Goal: Information Seeking & Learning: Learn about a topic

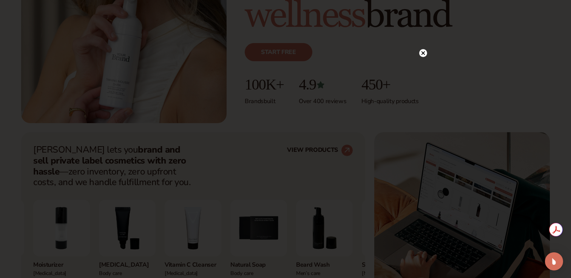
scroll to position [187, 0]
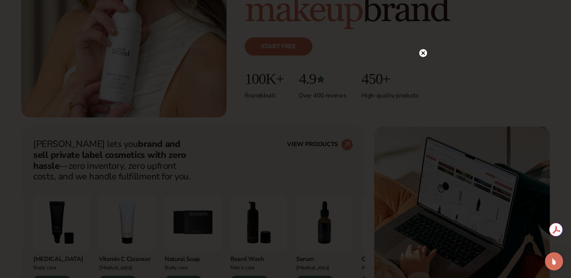
click at [423, 54] on circle at bounding box center [423, 53] width 8 height 8
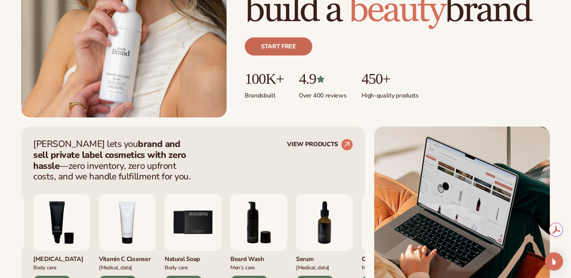
click at [295, 48] on link "Start free" at bounding box center [279, 46] width 68 height 18
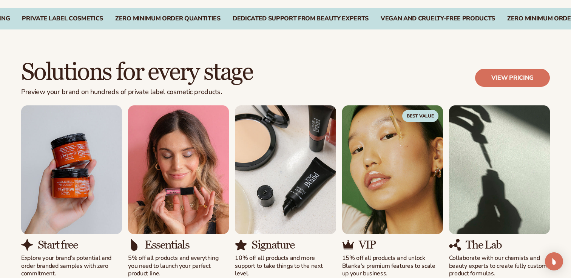
scroll to position [593, 0]
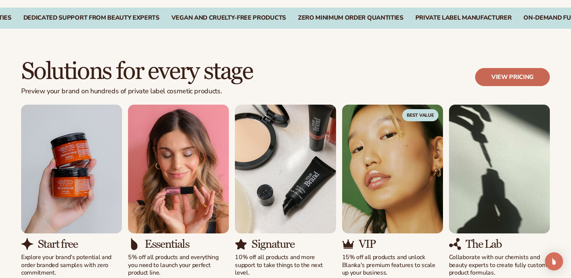
click at [520, 81] on link "View pricing" at bounding box center [512, 77] width 75 height 18
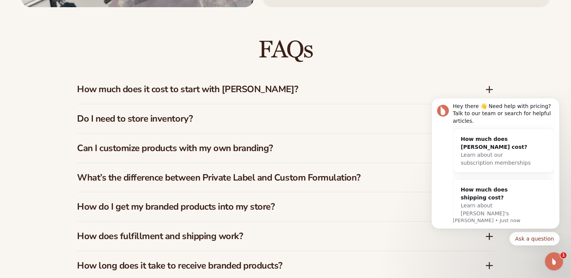
scroll to position [1084, 0]
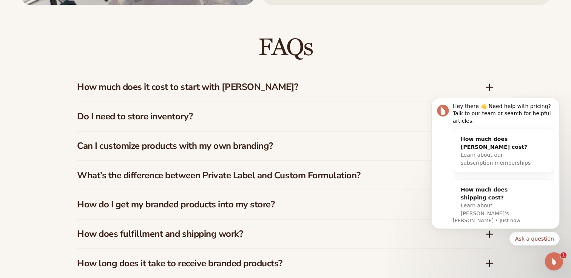
click at [364, 121] on h3 "Do I need to store inventory?" at bounding box center [269, 116] width 385 height 11
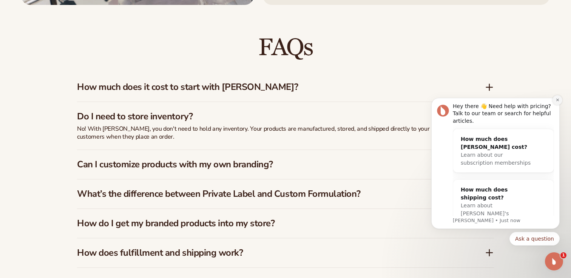
click at [557, 99] on icon "Dismiss notification" at bounding box center [557, 100] width 3 height 3
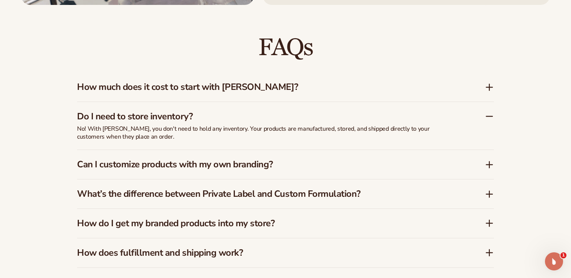
click at [488, 87] on icon at bounding box center [490, 87] width 6 height 0
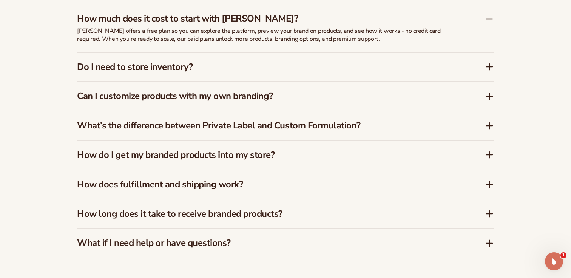
scroll to position [1160, 0]
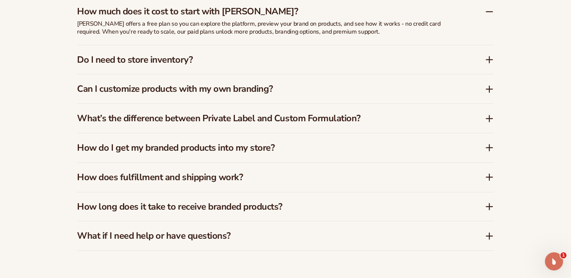
click at [490, 116] on icon at bounding box center [489, 118] width 9 height 9
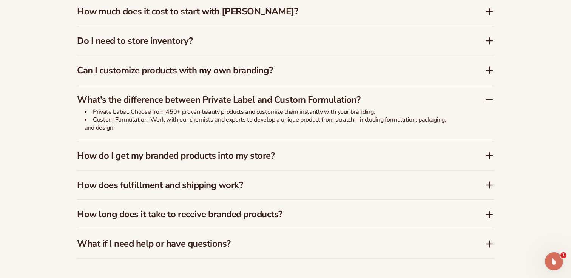
click at [490, 116] on div "What’s the difference between Private Label and Custom Formulation? Private Lab…" at bounding box center [285, 113] width 417 height 56
click at [492, 156] on icon at bounding box center [489, 155] width 9 height 9
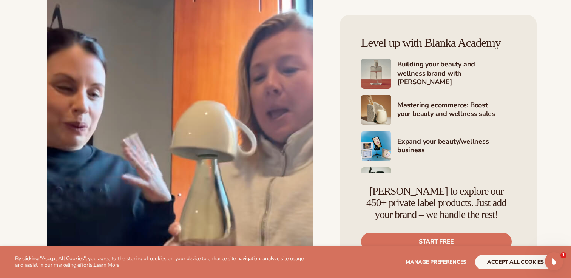
scroll to position [2111, 0]
